Goal: Transaction & Acquisition: Purchase product/service

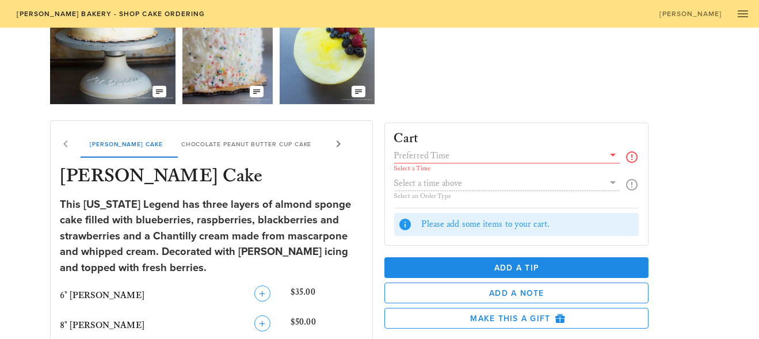
scroll to position [115, 0]
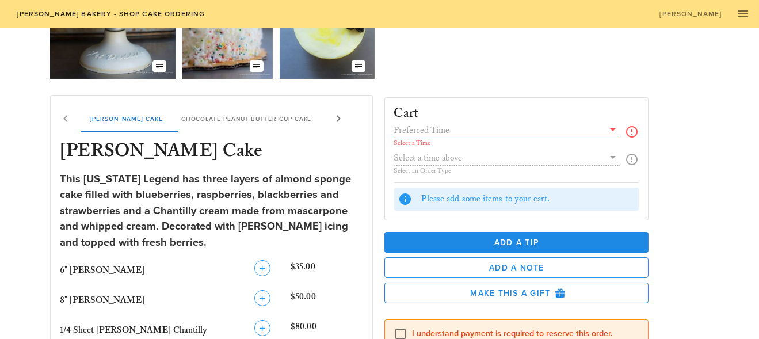
click at [433, 134] on input "text" at bounding box center [499, 130] width 210 height 15
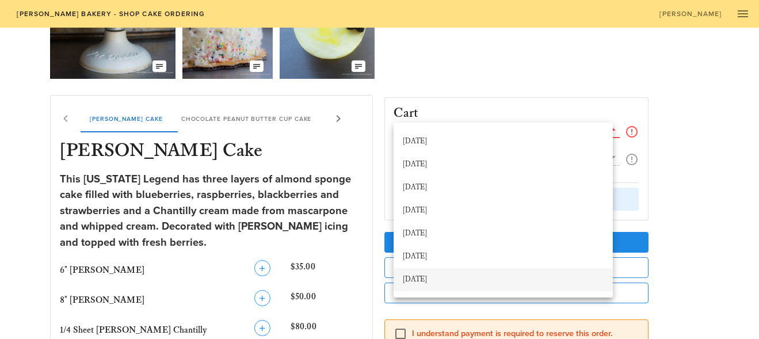
scroll to position [0, 0]
click at [429, 68] on div "Our Delicious Chocolate Strawberry Chantilly Cake The Coconut Cream of your Dre…" at bounding box center [379, 10] width 659 height 145
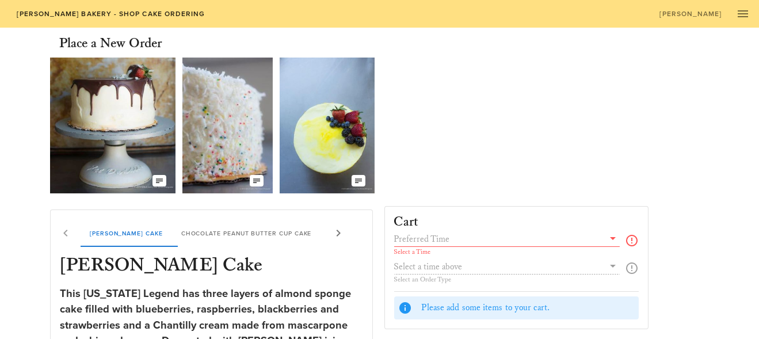
click at [538, 261] on div "Select a Time Select an Order Type" at bounding box center [516, 261] width 245 height 60
click at [443, 271] on div "Select a Time Select an Order Type" at bounding box center [516, 261] width 245 height 60
click at [601, 265] on div "Select a Time Select an Order Type" at bounding box center [516, 261] width 245 height 60
click at [604, 265] on div "Select a Time Select an Order Type" at bounding box center [516, 261] width 245 height 60
click at [606, 238] on icon at bounding box center [613, 238] width 14 height 14
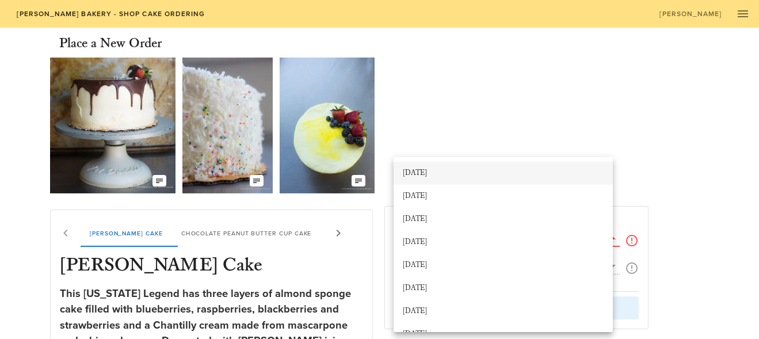
click at [458, 166] on div "[DATE]" at bounding box center [503, 173] width 201 height 18
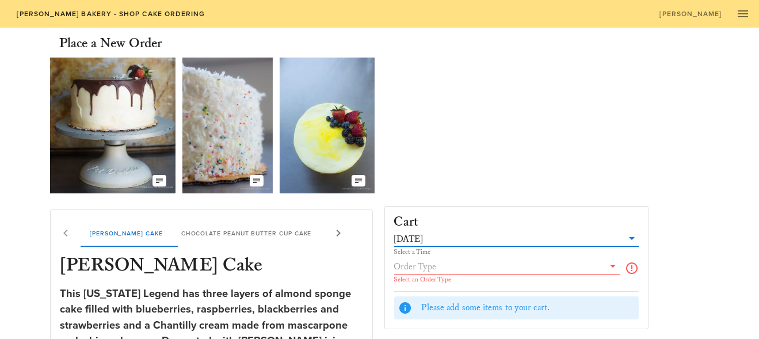
click at [608, 259] on icon at bounding box center [613, 266] width 14 height 14
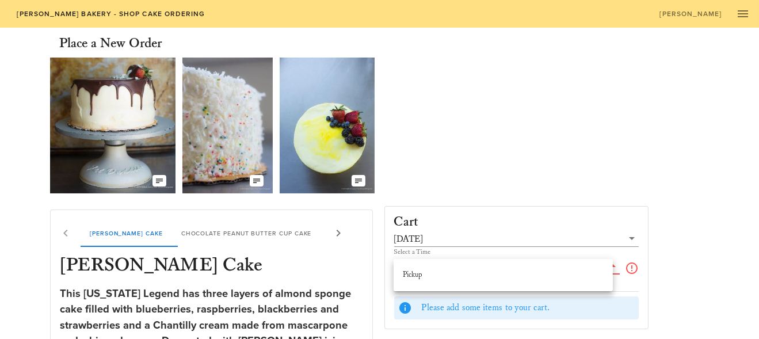
click at [558, 143] on div "Our Delicious Chocolate Strawberry Chantilly Cake The Coconut Cream of your Dre…" at bounding box center [379, 125] width 659 height 145
